Goal: Task Accomplishment & Management: Complete application form

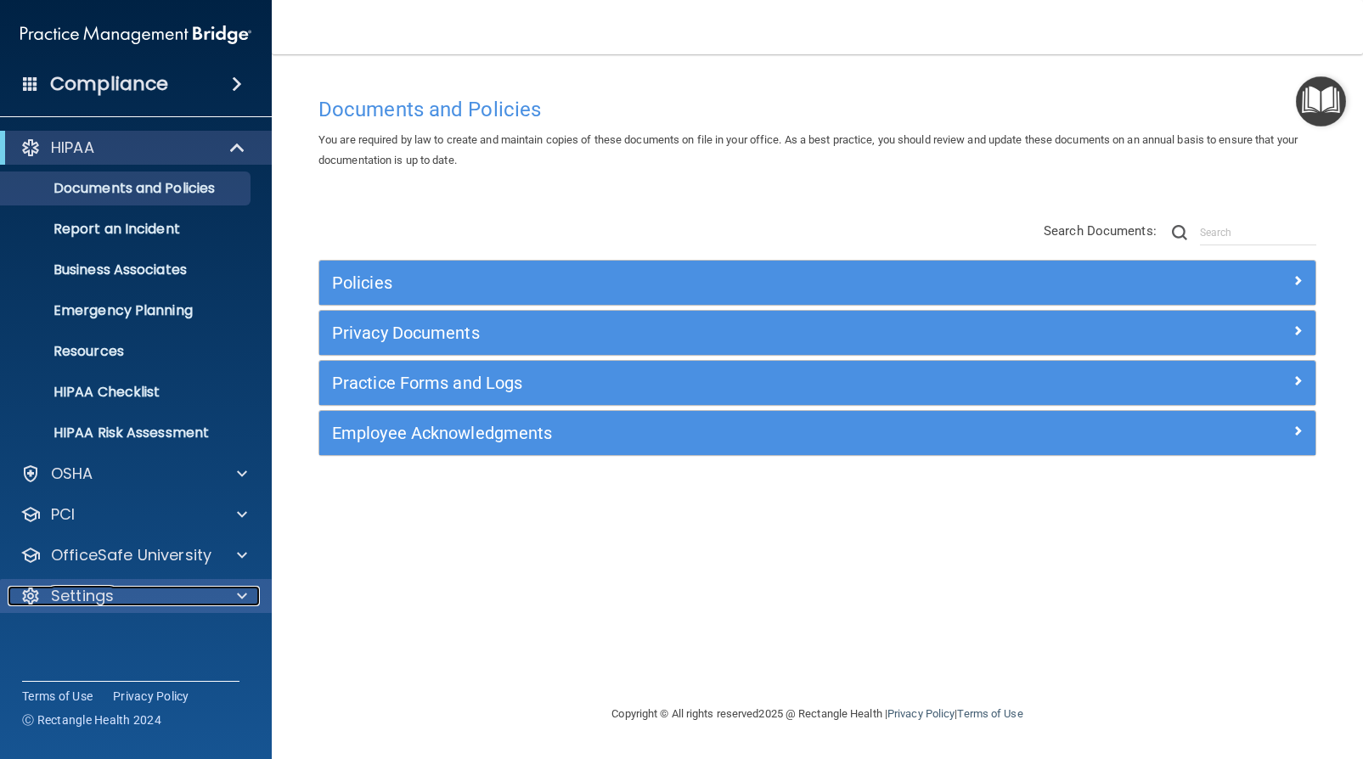
click at [100, 600] on p "Settings" at bounding box center [82, 596] width 63 height 20
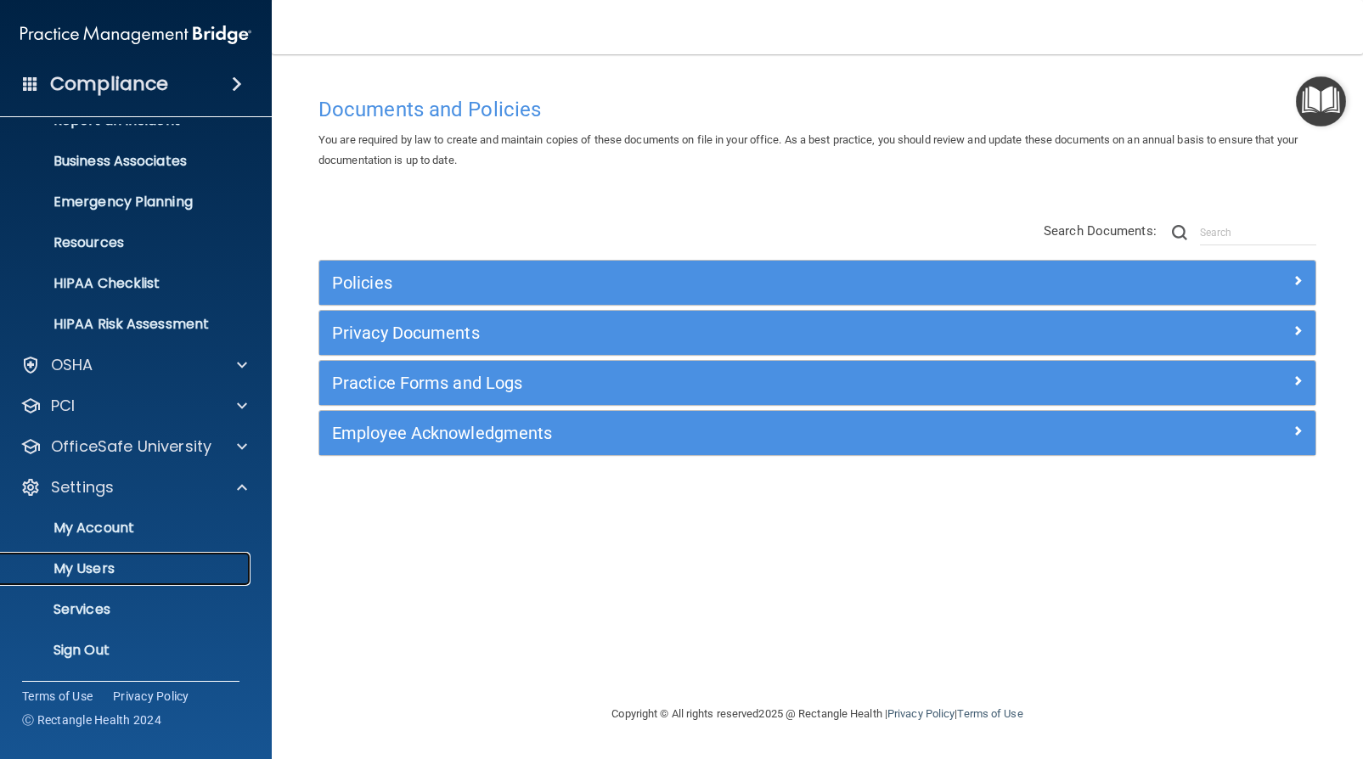
click at [119, 559] on link "My Users" at bounding box center [116, 569] width 267 height 34
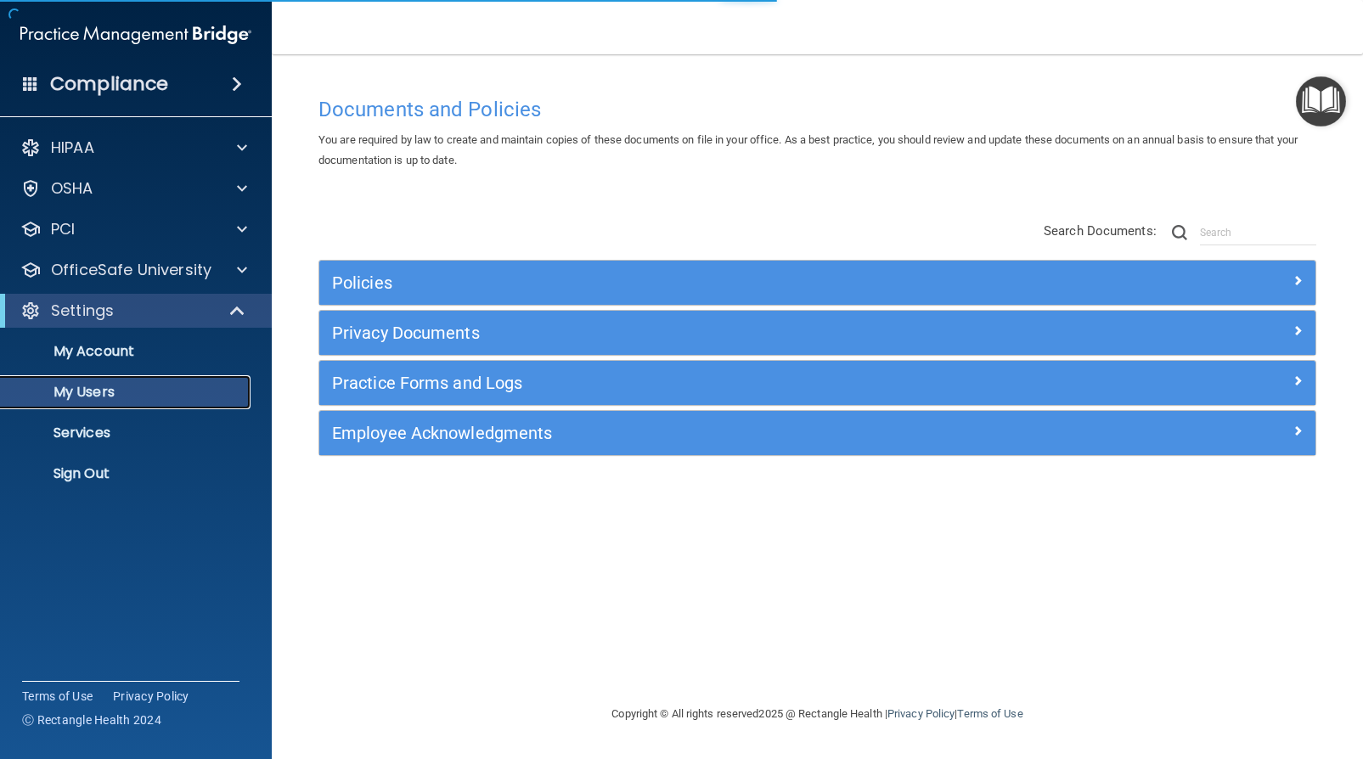
select select "20"
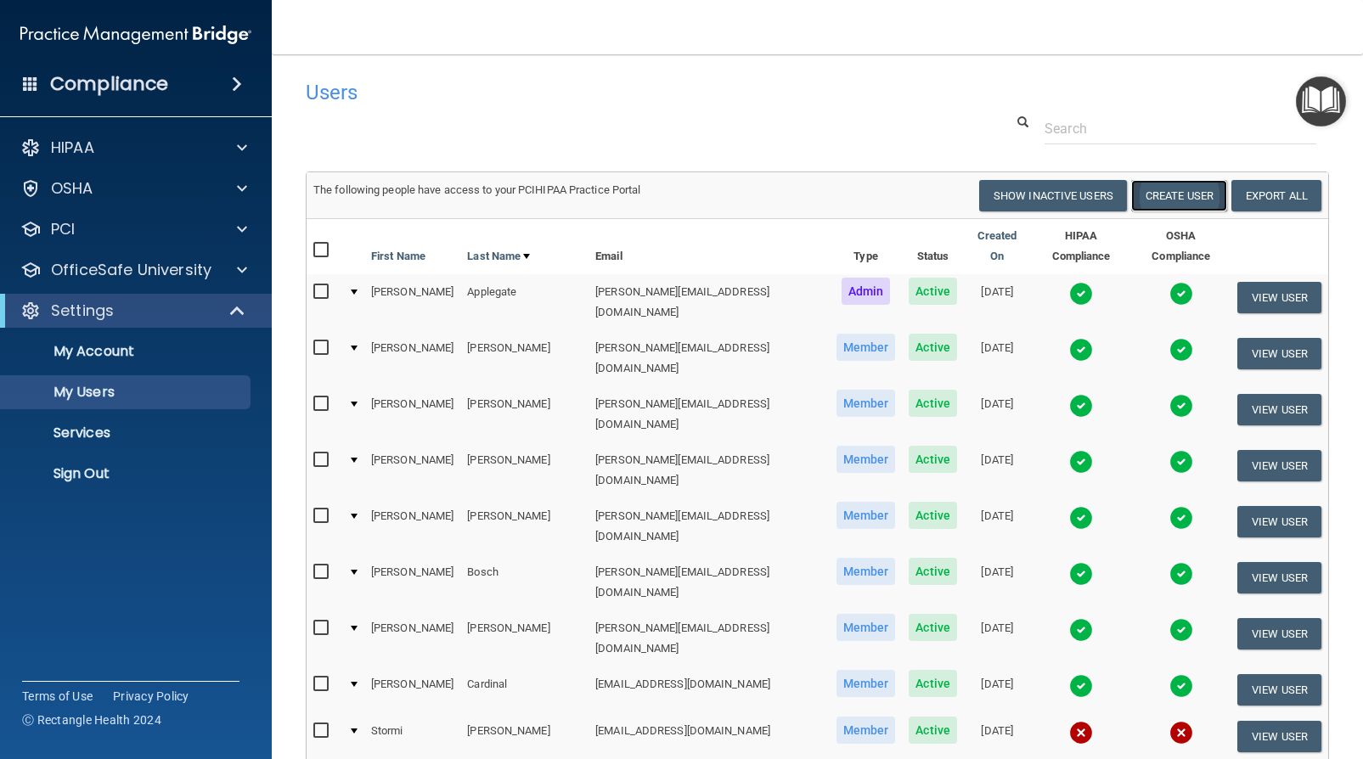
click at [1177, 201] on button "Create User" at bounding box center [1179, 195] width 96 height 31
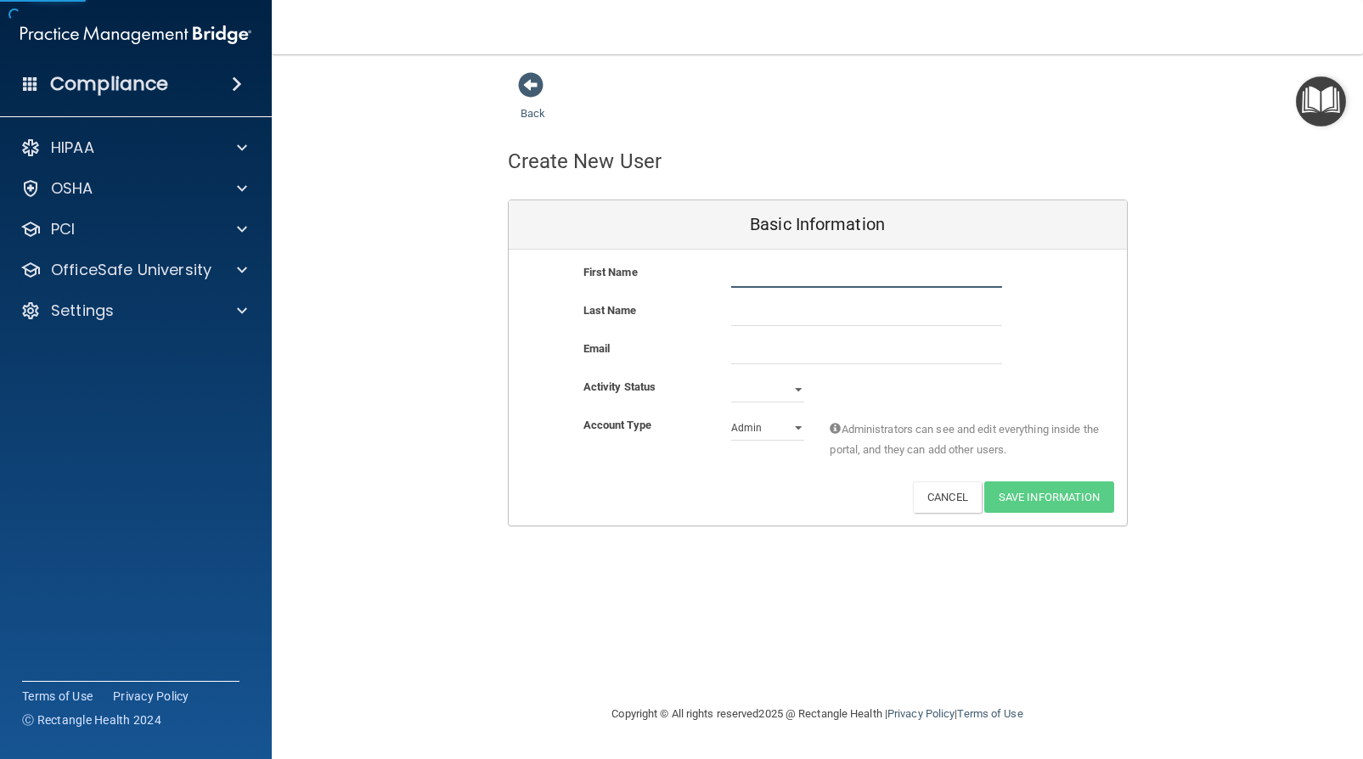
click at [747, 275] on input "text" at bounding box center [866, 274] width 271 height 25
type input "[PERSON_NAME]"
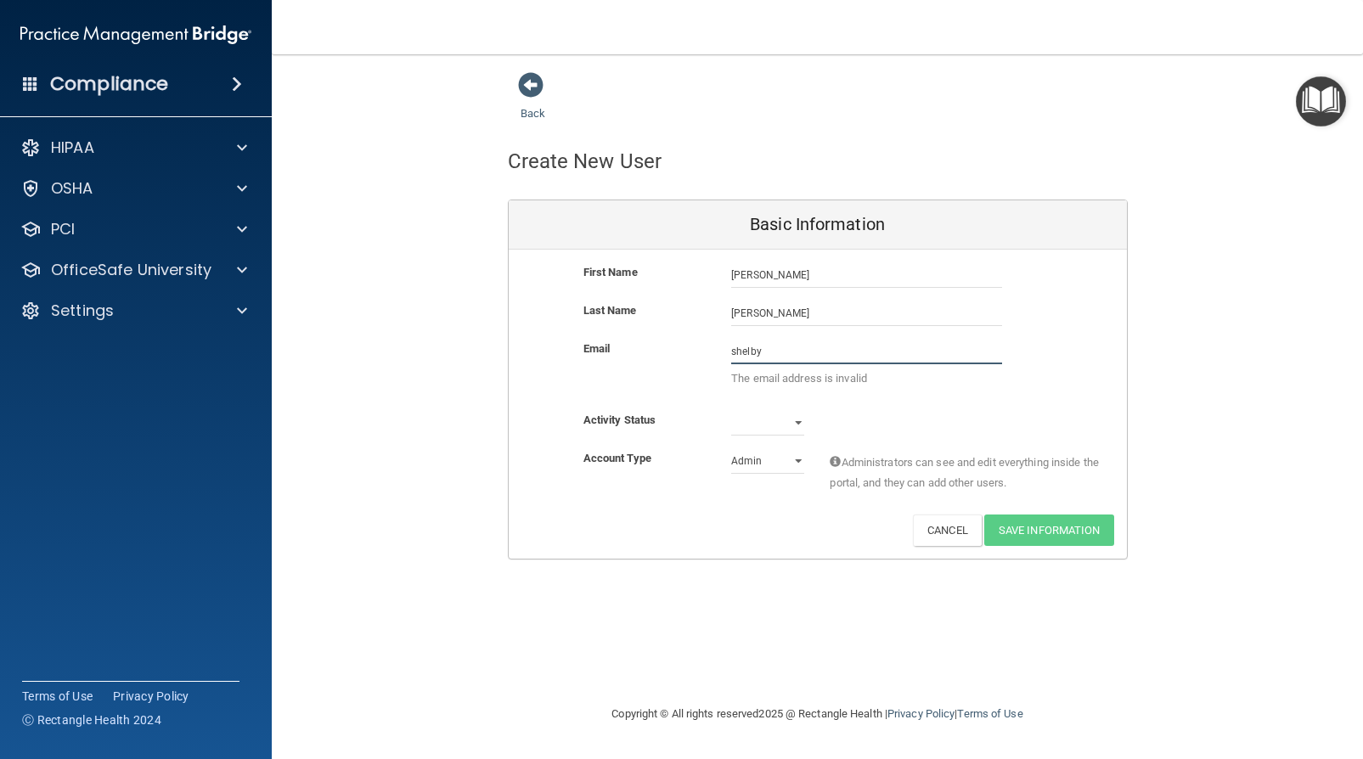
click at [773, 352] on input "shelby" at bounding box center [866, 351] width 271 height 25
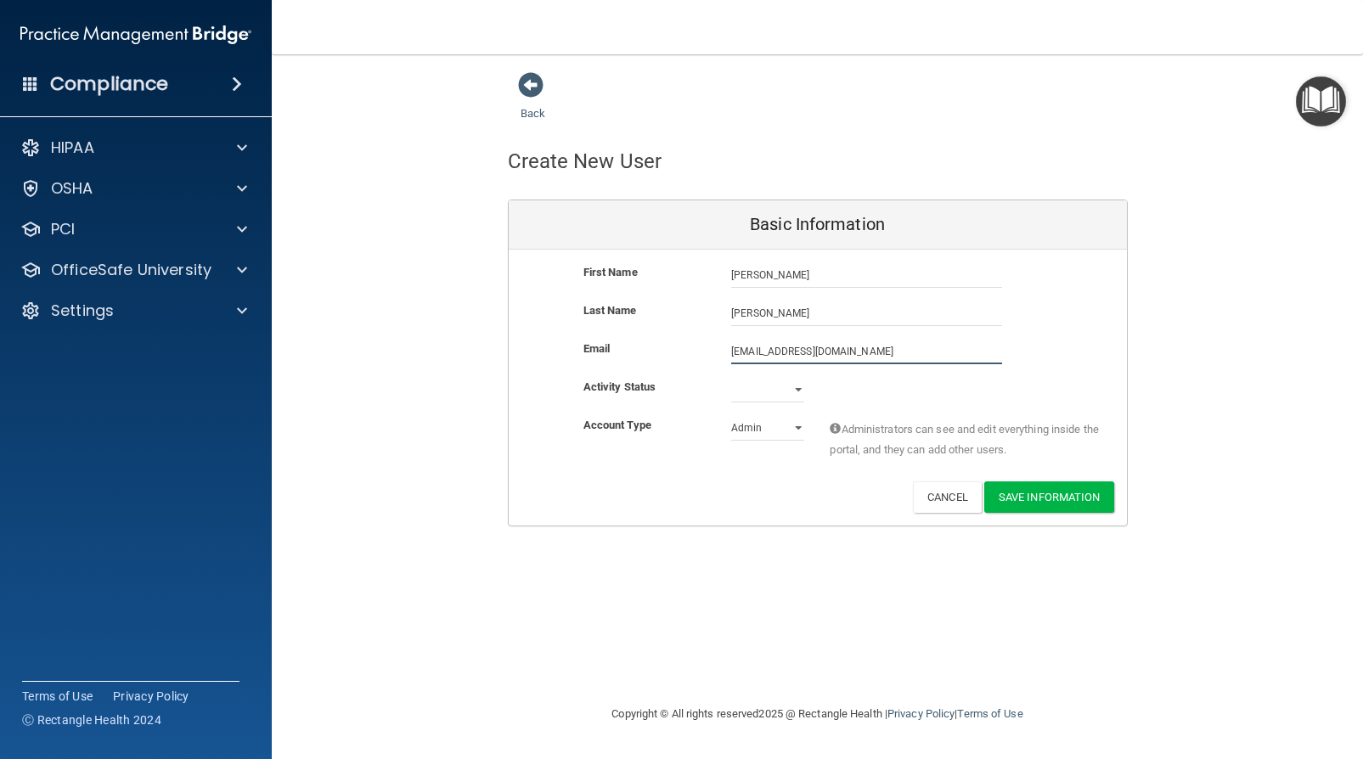
type input "[EMAIL_ADDRESS][DOMAIN_NAME]"
click at [768, 391] on select "Active Inactive" at bounding box center [767, 389] width 73 height 25
select select "active"
click at [731, 377] on select "Active Inactive" at bounding box center [767, 389] width 73 height 25
click at [1066, 491] on button "Save Information" at bounding box center [1049, 496] width 130 height 31
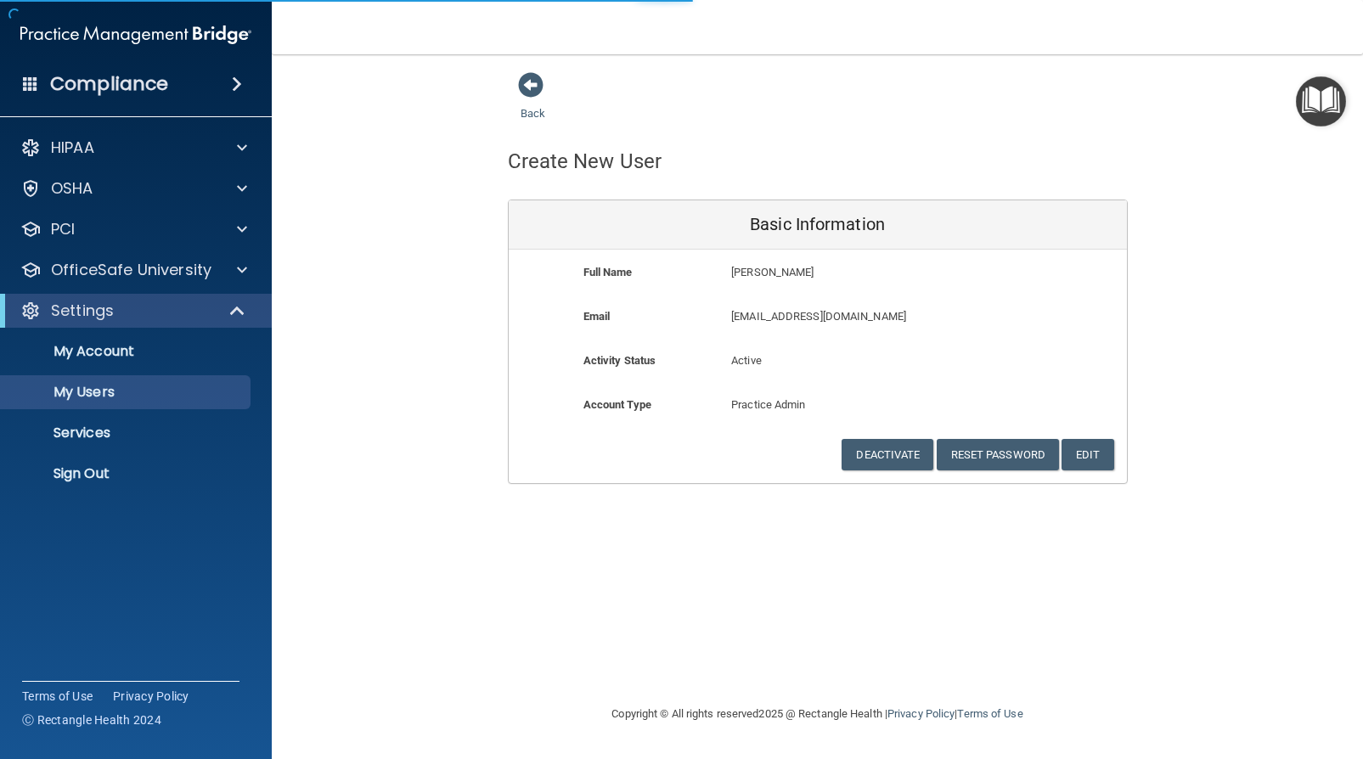
select select "20"
